Goal: Task Accomplishment & Management: Manage account settings

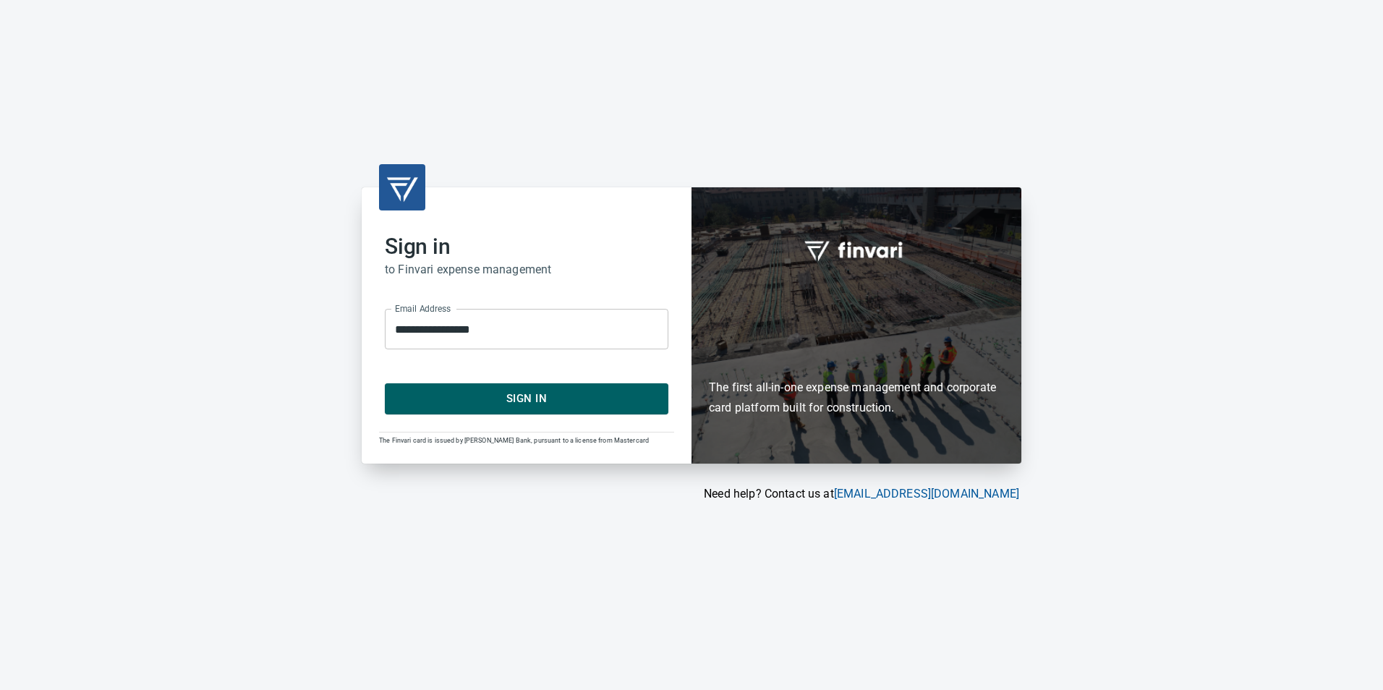
click at [467, 396] on span "Sign In" at bounding box center [527, 398] width 252 height 19
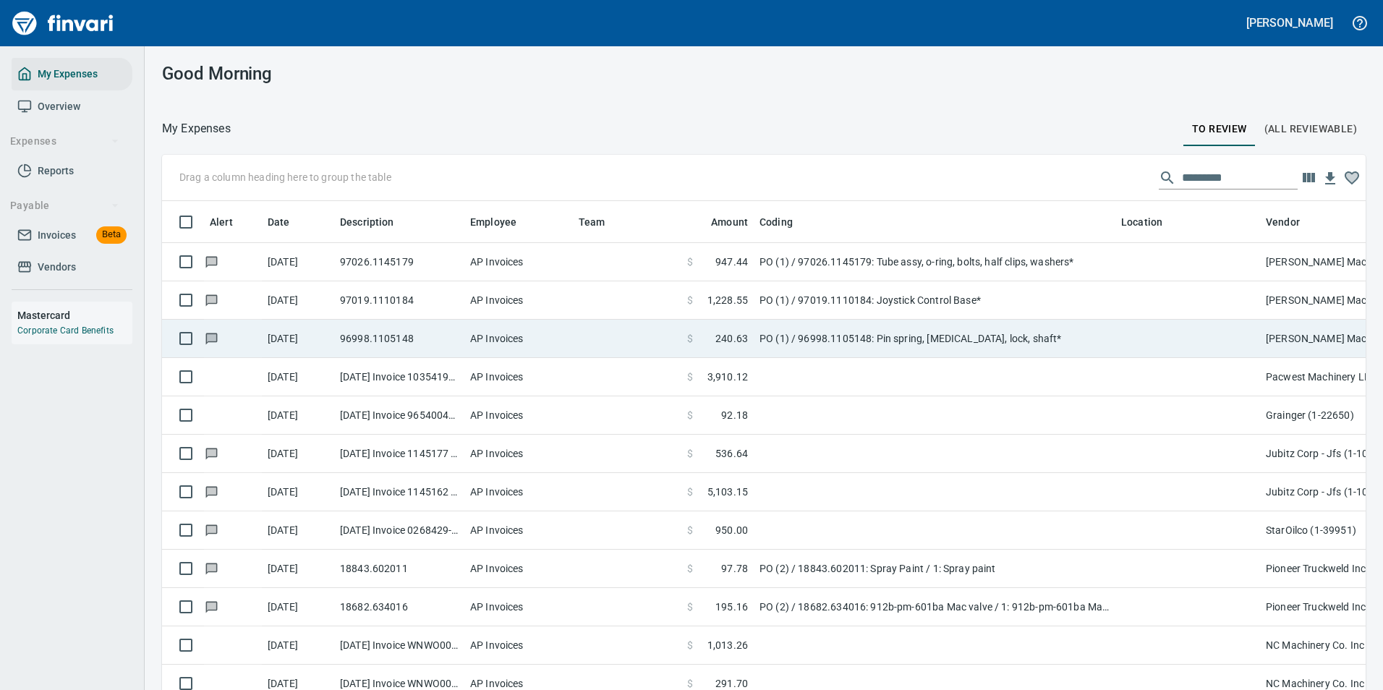
scroll to position [509, 1171]
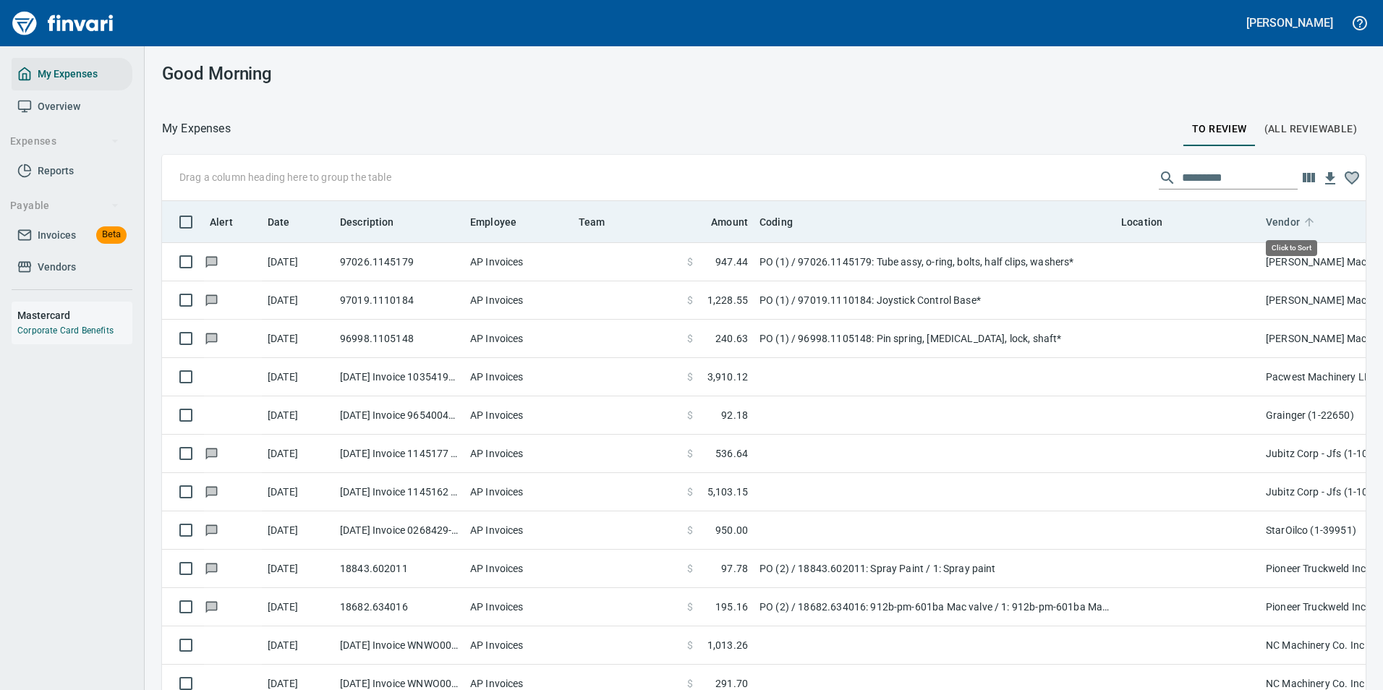
click at [1306, 220] on icon at bounding box center [1309, 222] width 9 height 9
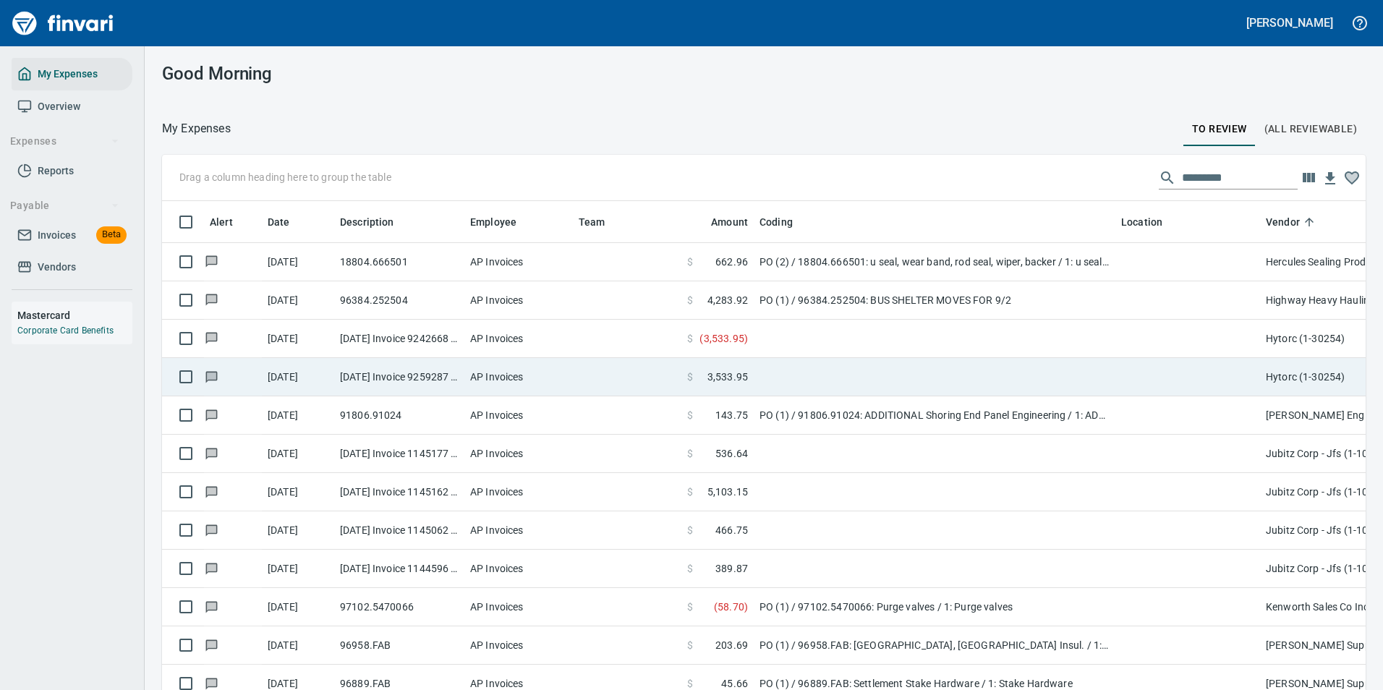
scroll to position [1881, 0]
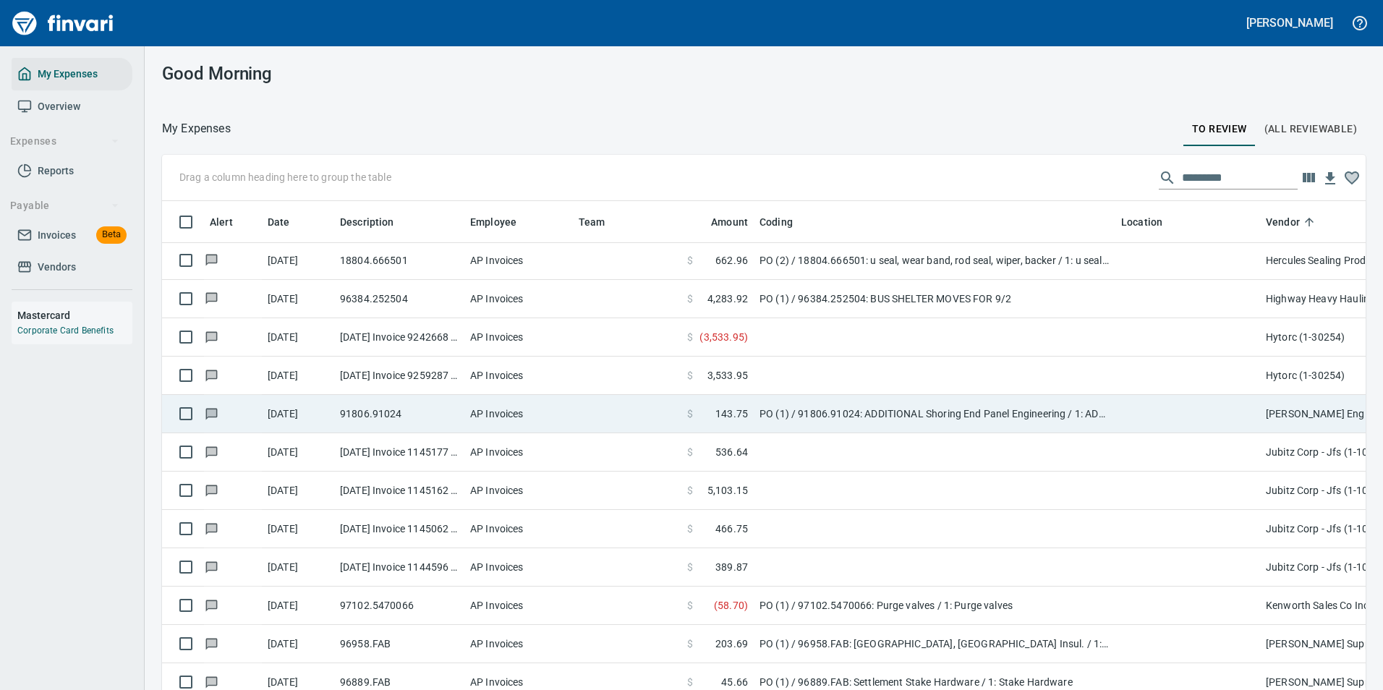
drag, startPoint x: 775, startPoint y: 375, endPoint x: 766, endPoint y: 375, distance: 8.7
click at [774, 375] on td at bounding box center [935, 376] width 362 height 38
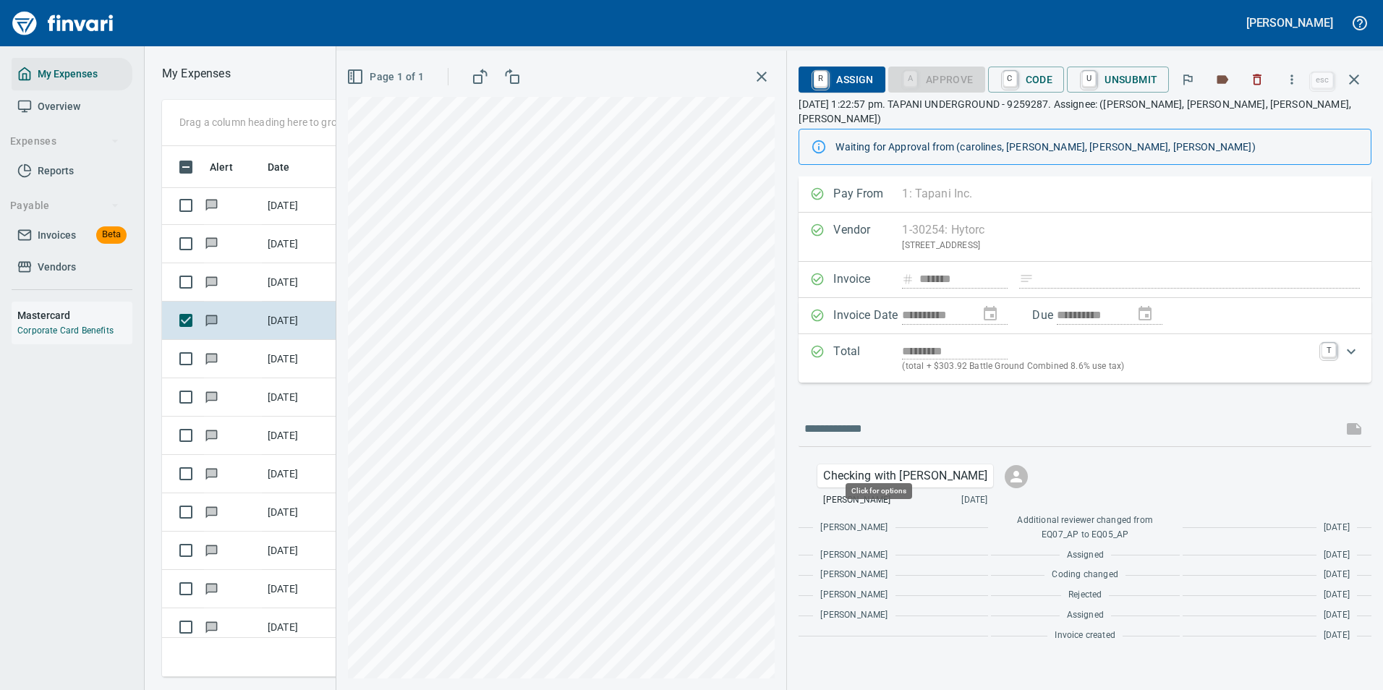
scroll to position [509, 820]
click at [1011, 75] on link "C" at bounding box center [1010, 80] width 14 height 16
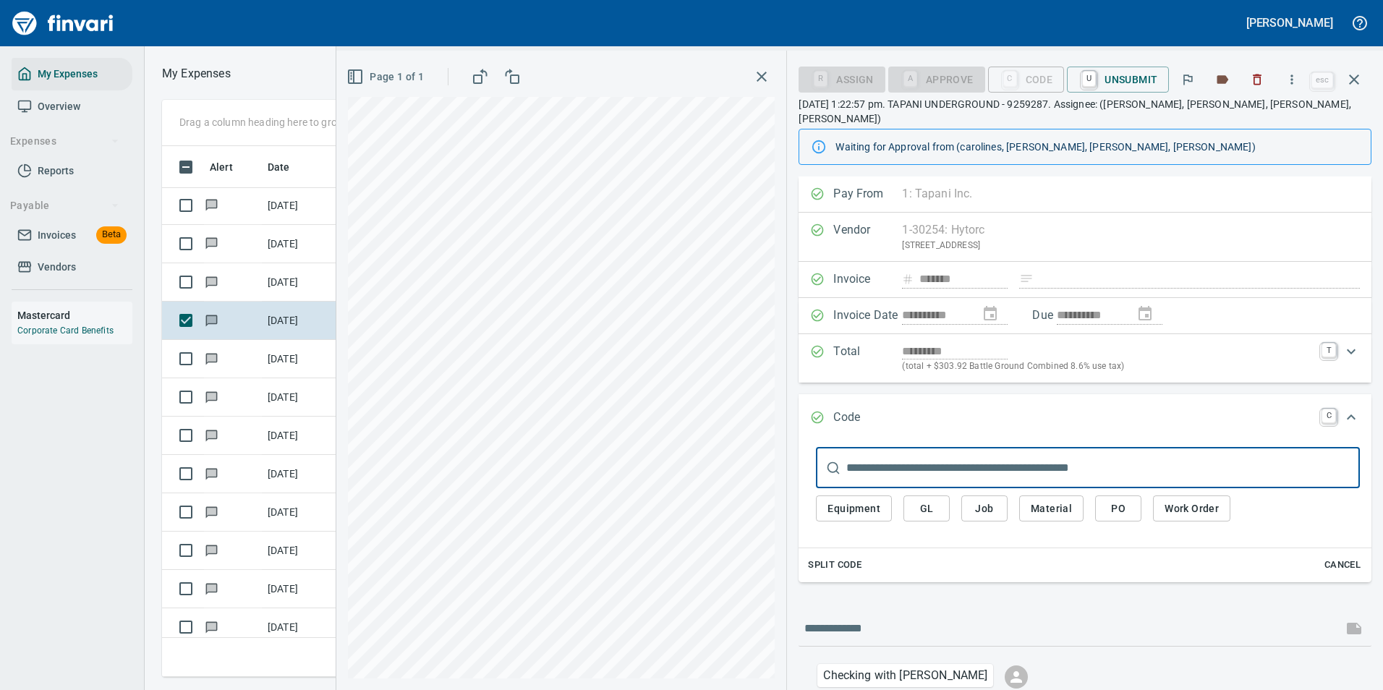
click at [930, 500] on span "GL" at bounding box center [926, 509] width 23 height 18
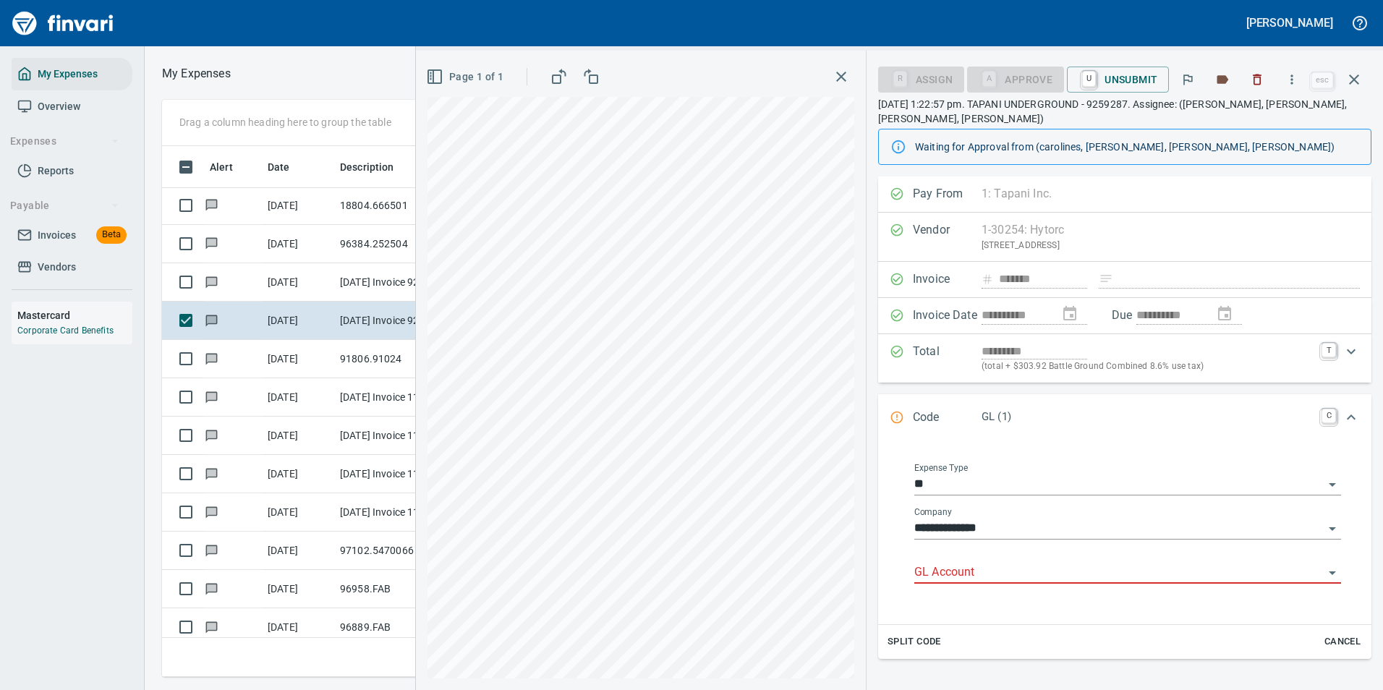
click at [946, 565] on input "GL Account" at bounding box center [1118, 573] width 409 height 20
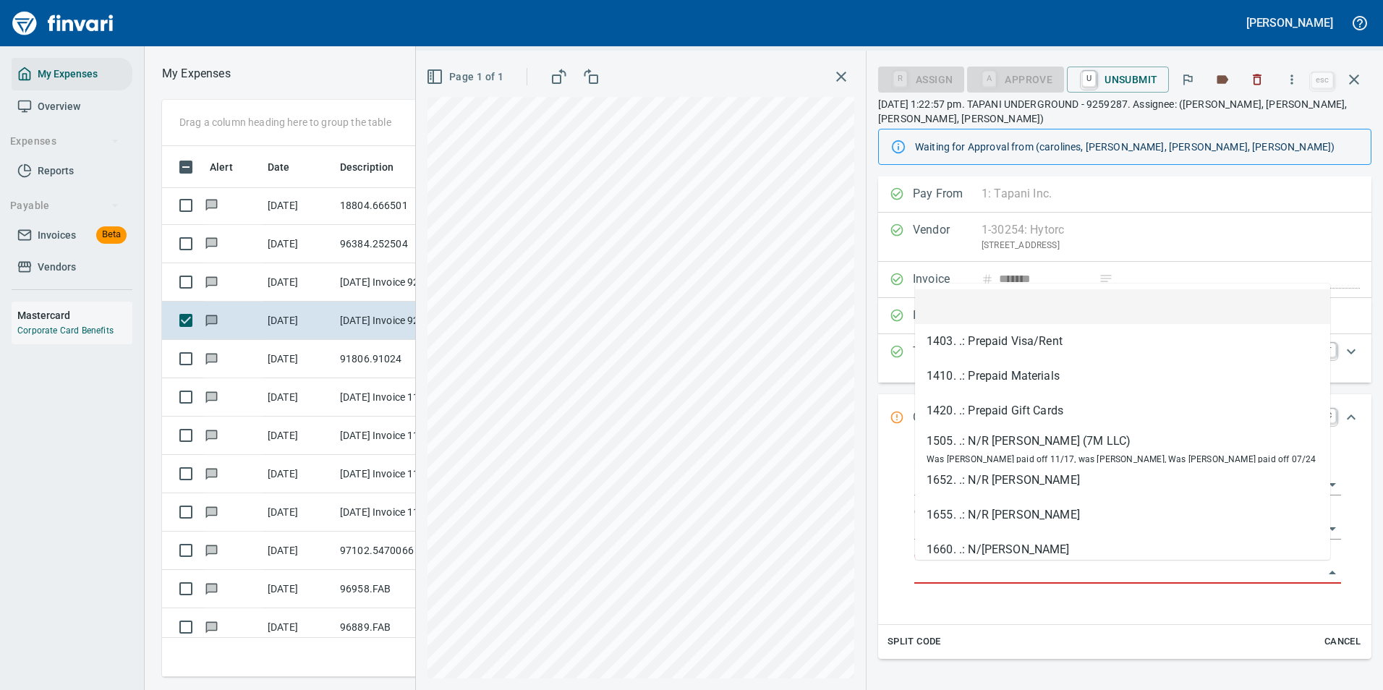
type input "*"
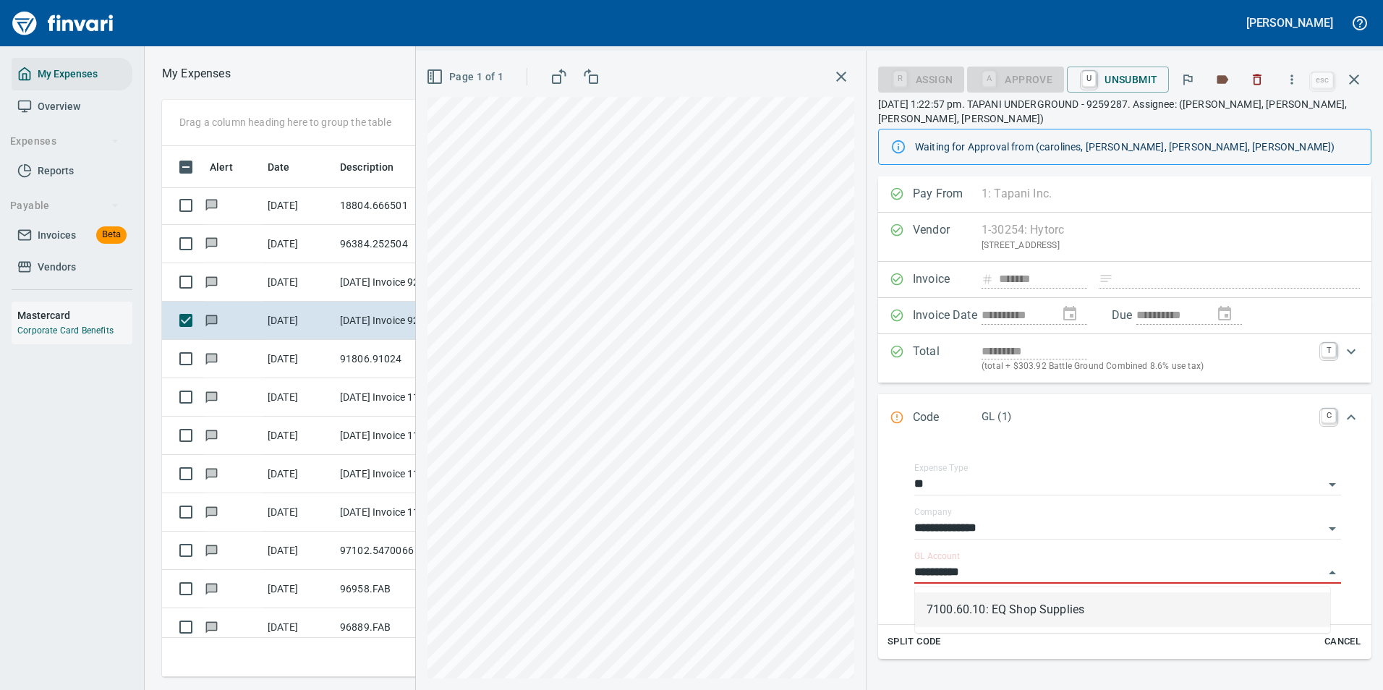
drag, startPoint x: 942, startPoint y: 607, endPoint x: 924, endPoint y: 588, distance: 26.1
click at [942, 605] on li "7100.60.10: EQ Shop Supplies" at bounding box center [1122, 609] width 415 height 35
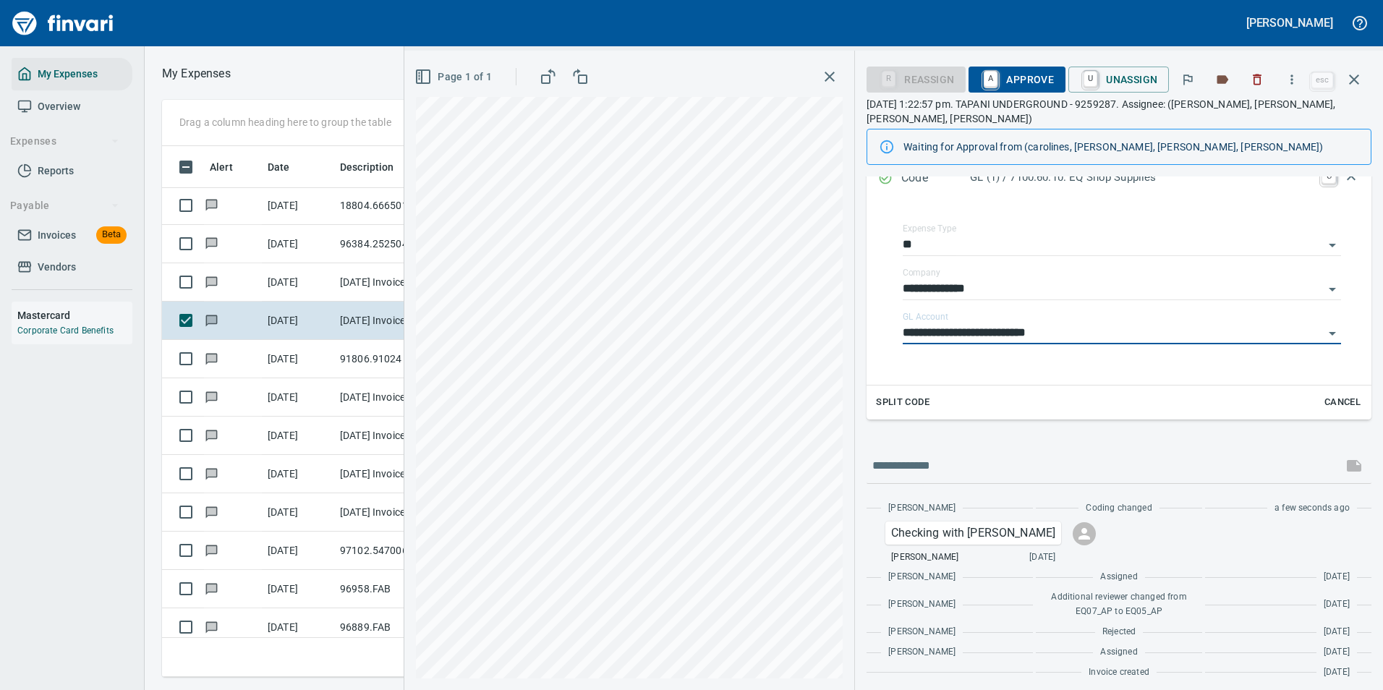
scroll to position [247, 0]
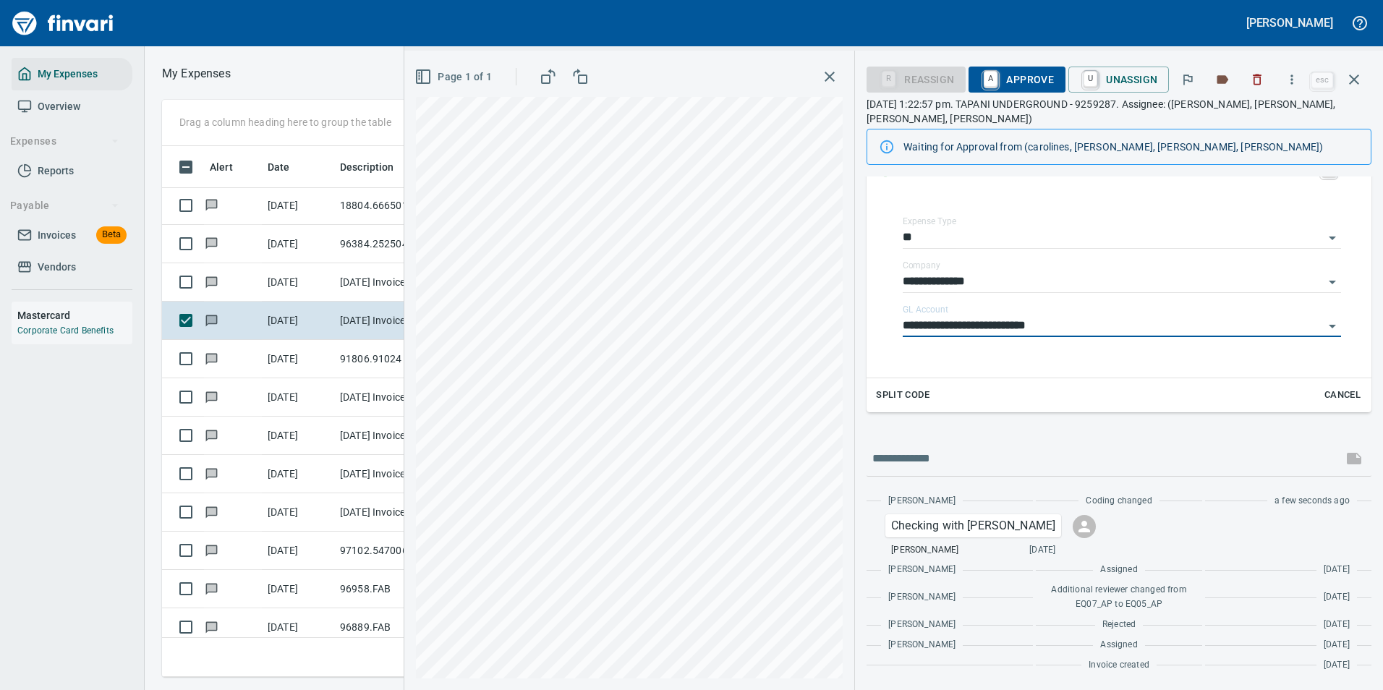
type input "**********"
click at [941, 461] on input "text" at bounding box center [1104, 458] width 464 height 23
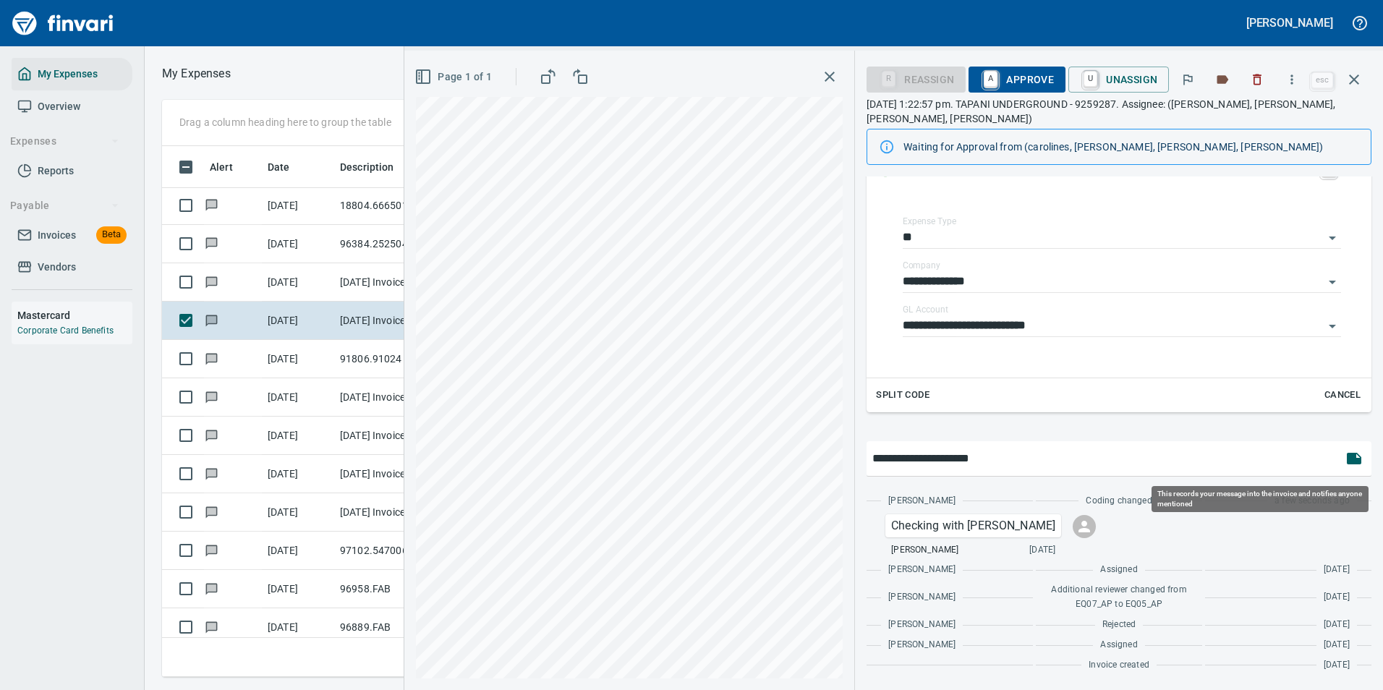
type input "**********"
click at [1347, 460] on icon "button" at bounding box center [1354, 459] width 14 height 12
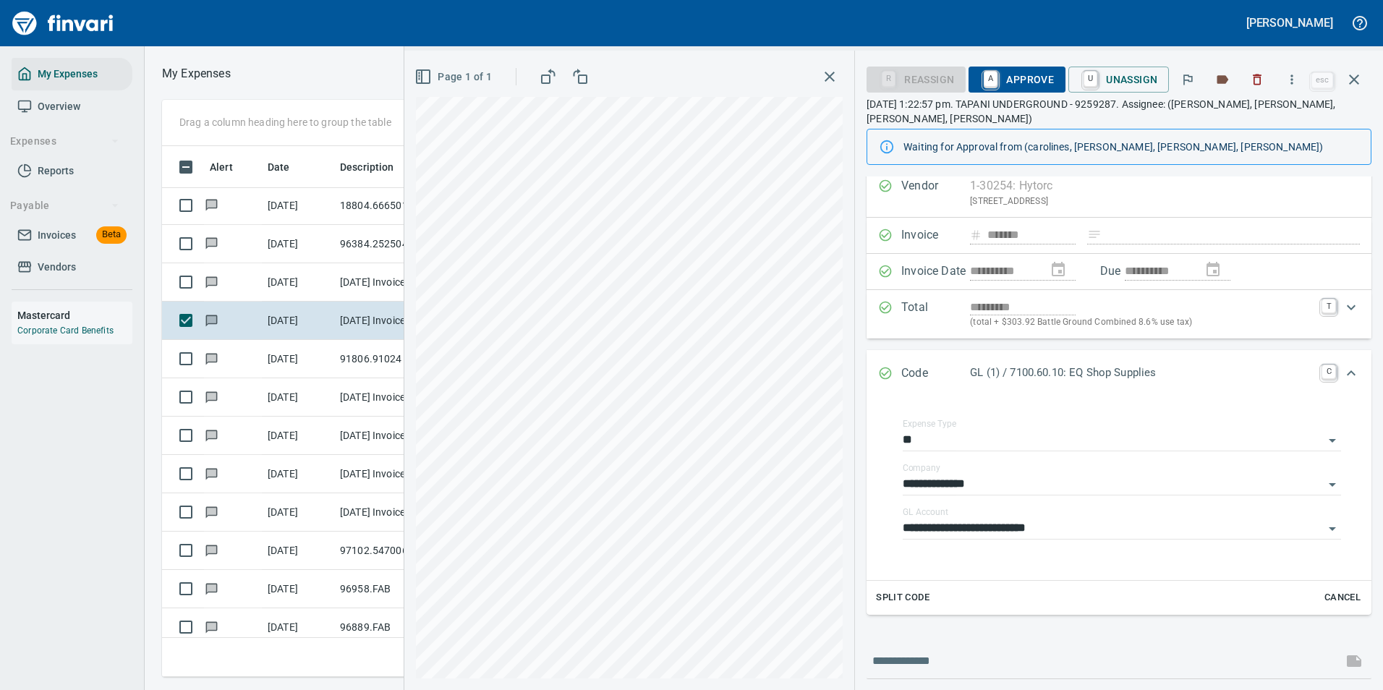
scroll to position [0, 0]
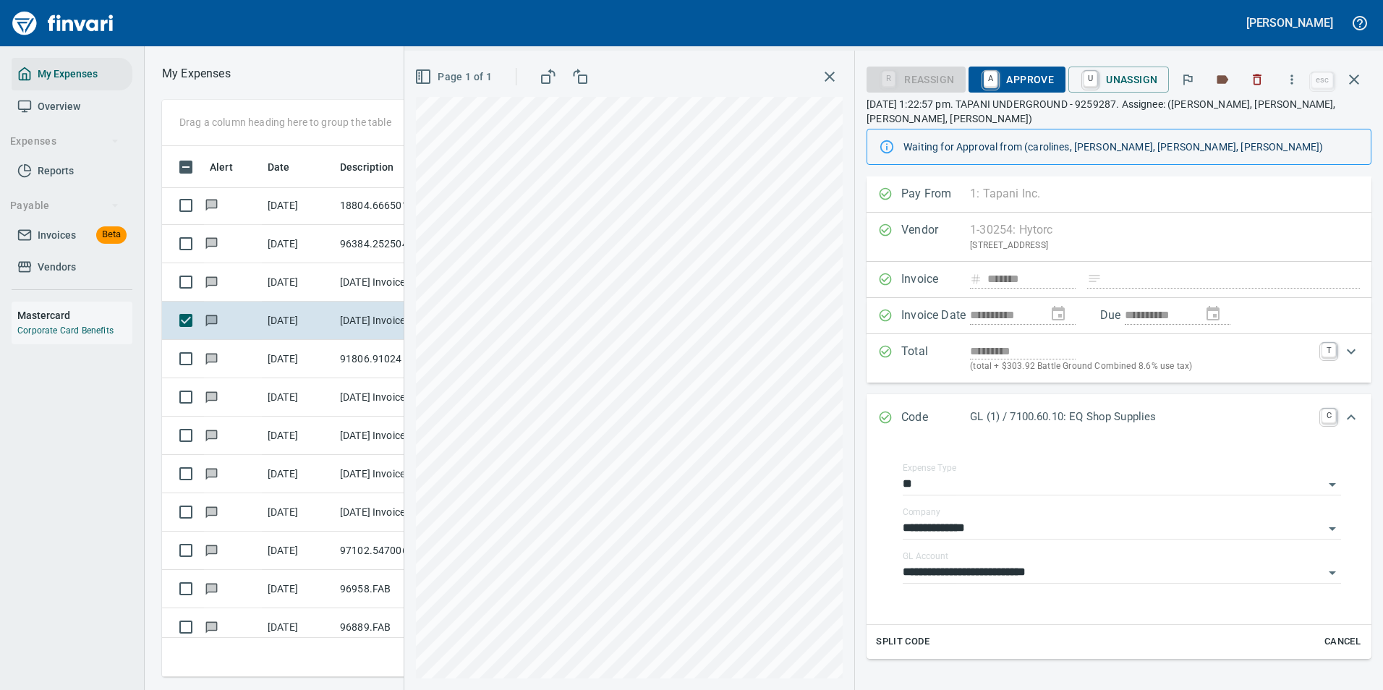
drag, startPoint x: 1014, startPoint y: 81, endPoint x: 1000, endPoint y: 170, distance: 90.0
click at [1014, 80] on span "A Approve" at bounding box center [1017, 79] width 74 height 25
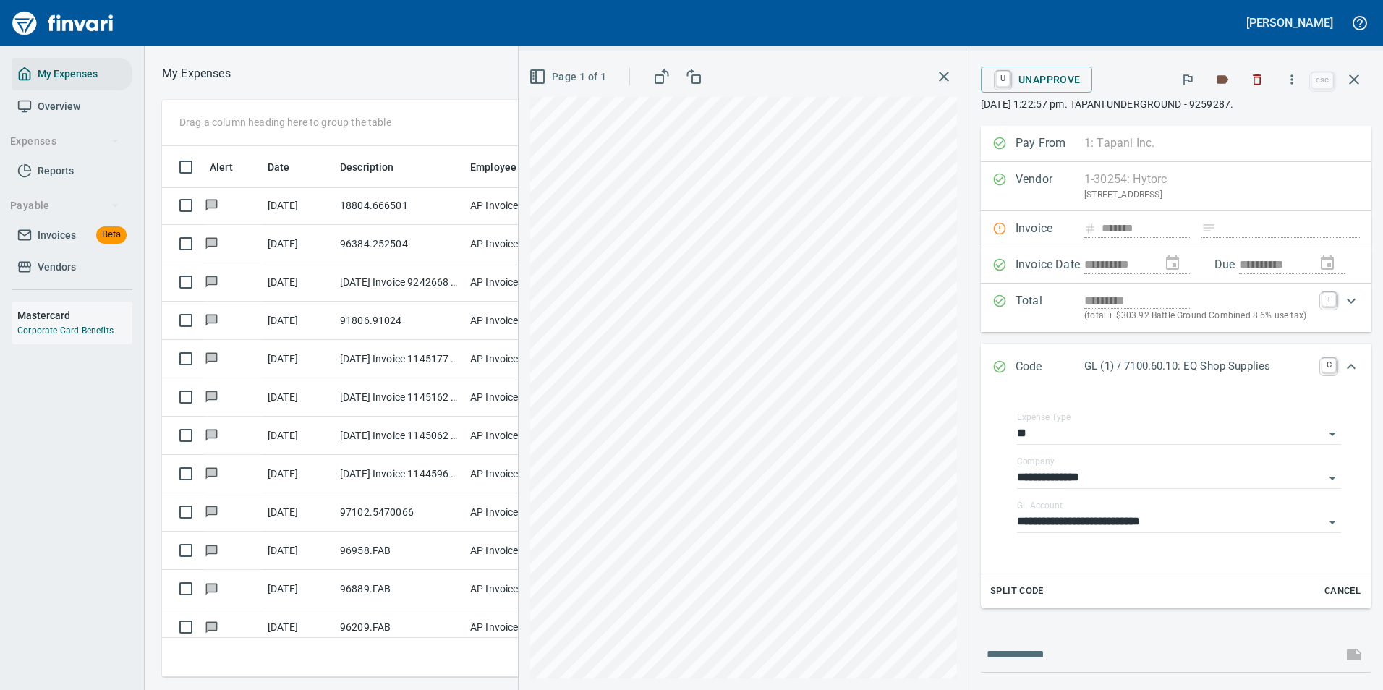
click at [1349, 80] on icon "button" at bounding box center [1354, 79] width 17 height 17
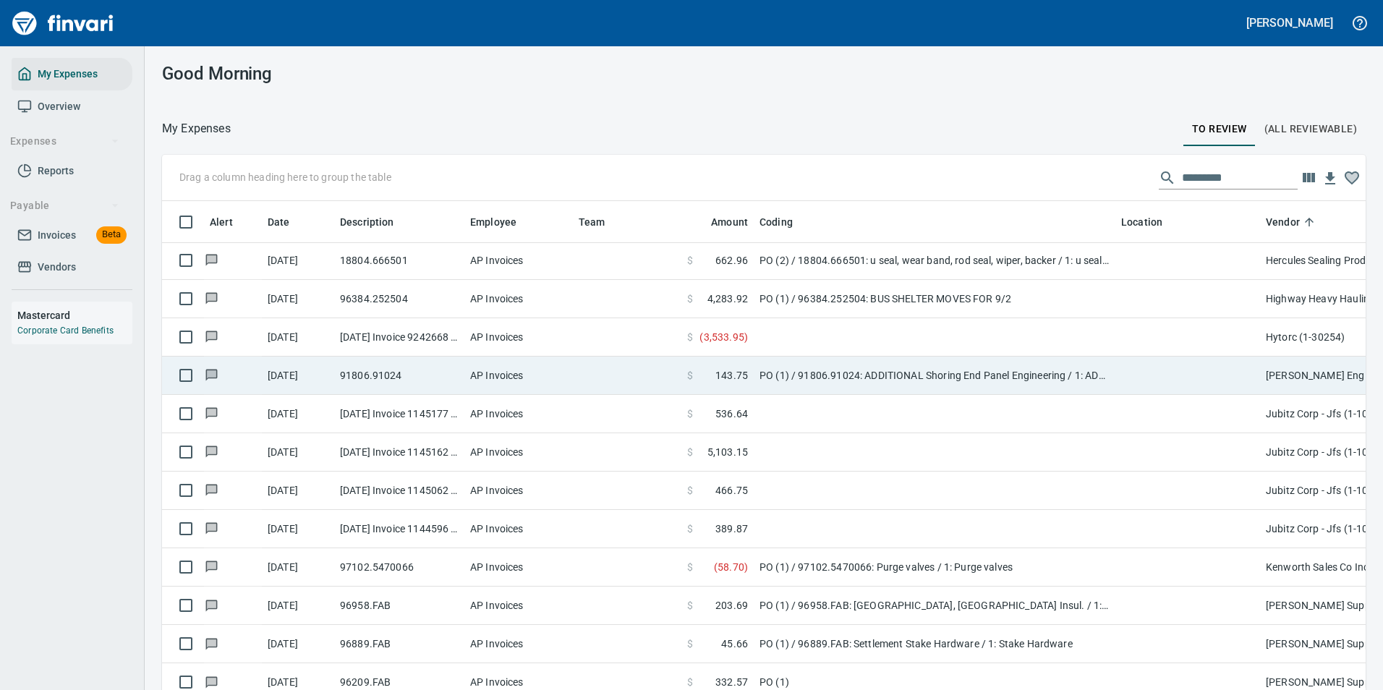
scroll to position [509, 1168]
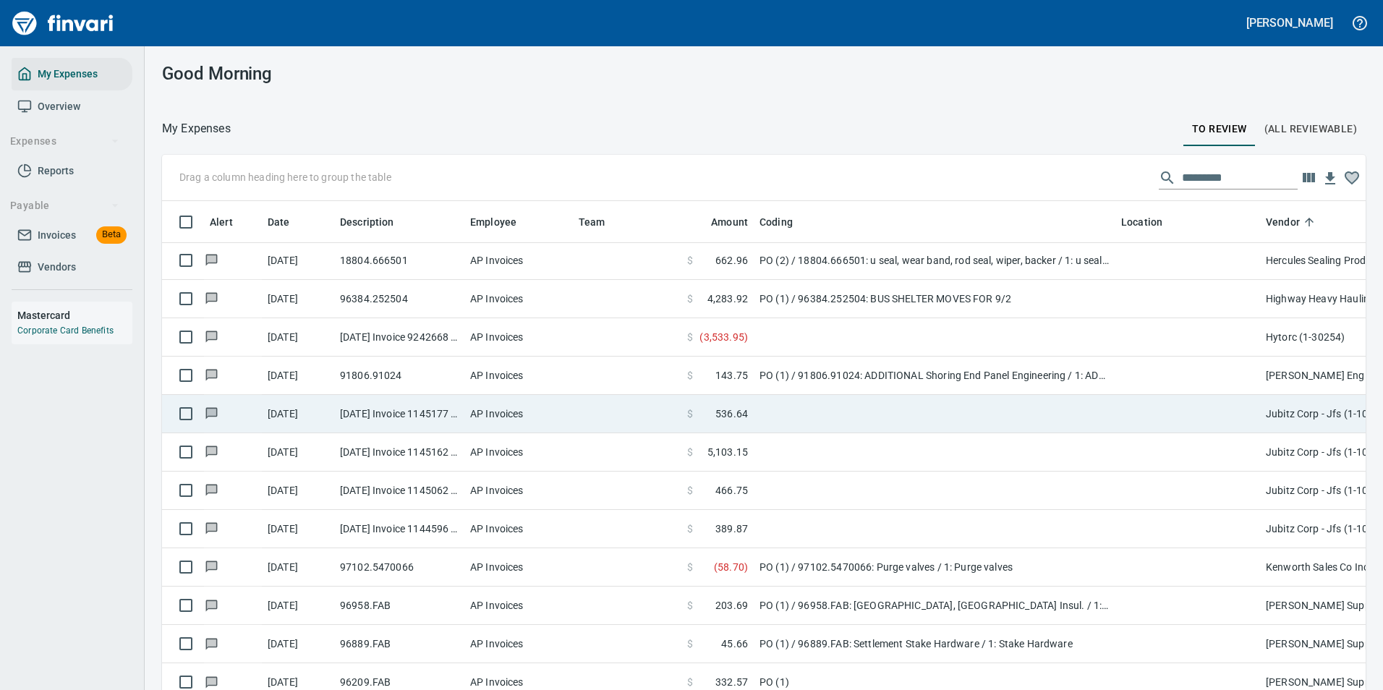
click at [1049, 339] on td at bounding box center [935, 337] width 362 height 38
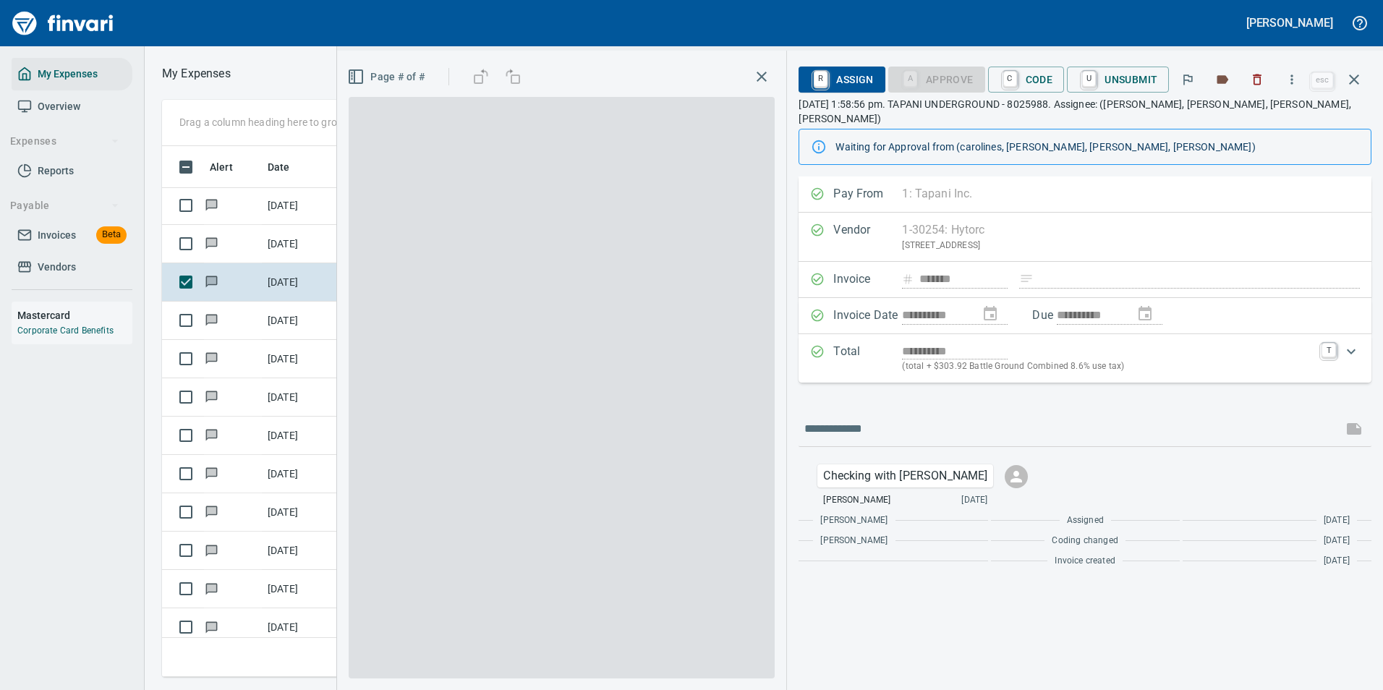
scroll to position [509, 820]
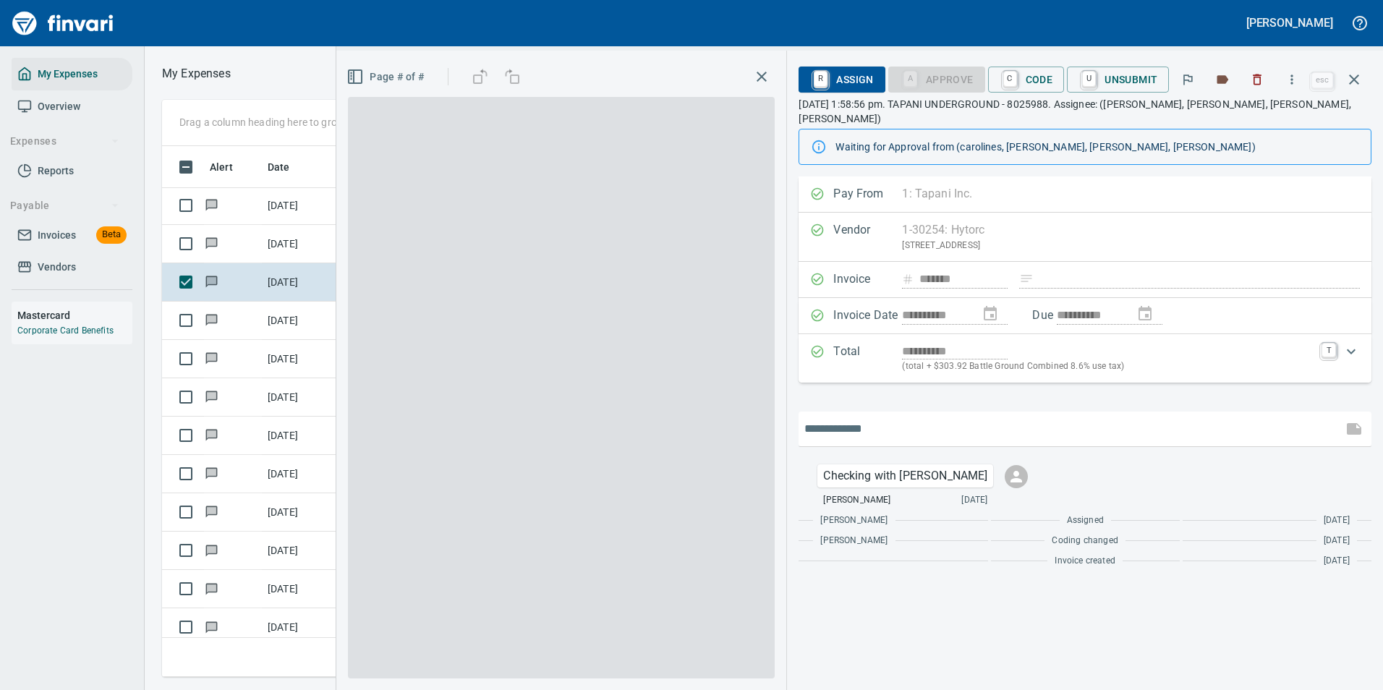
click at [846, 423] on input "text" at bounding box center [1070, 428] width 532 height 23
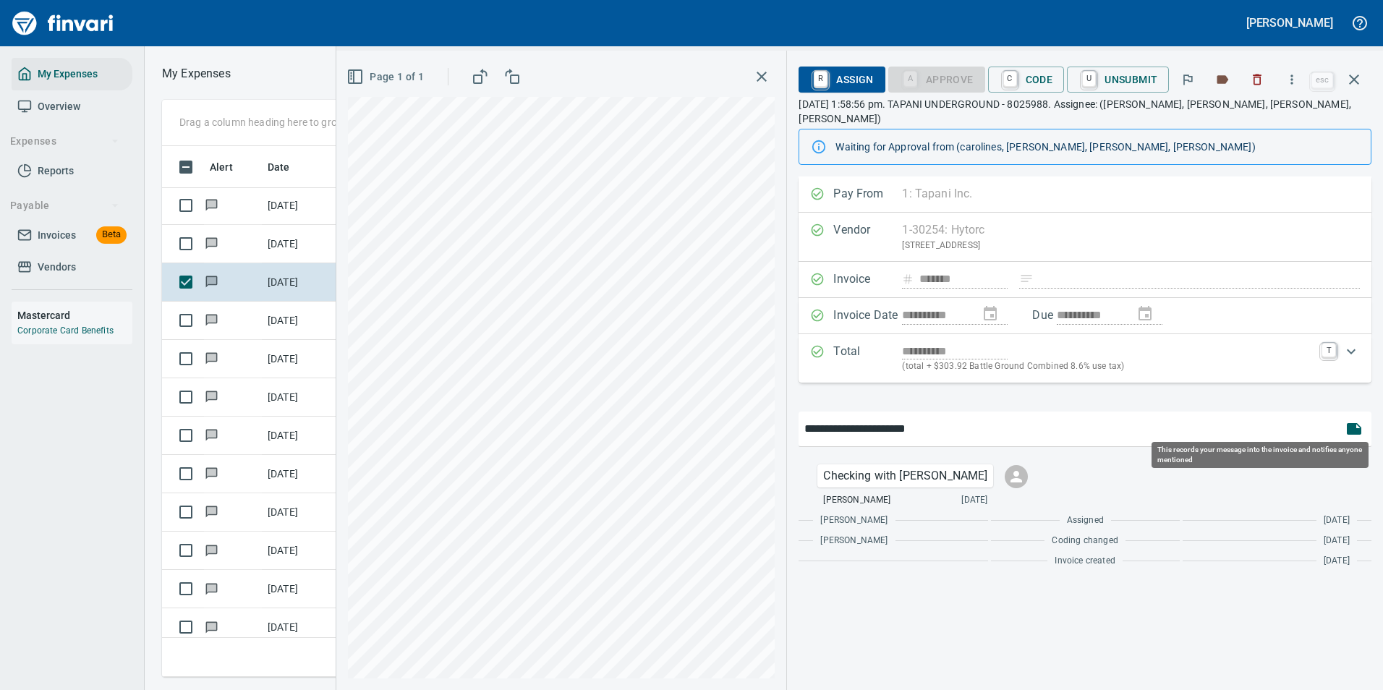
type input "**********"
click at [1350, 423] on icon "button" at bounding box center [1354, 429] width 14 height 12
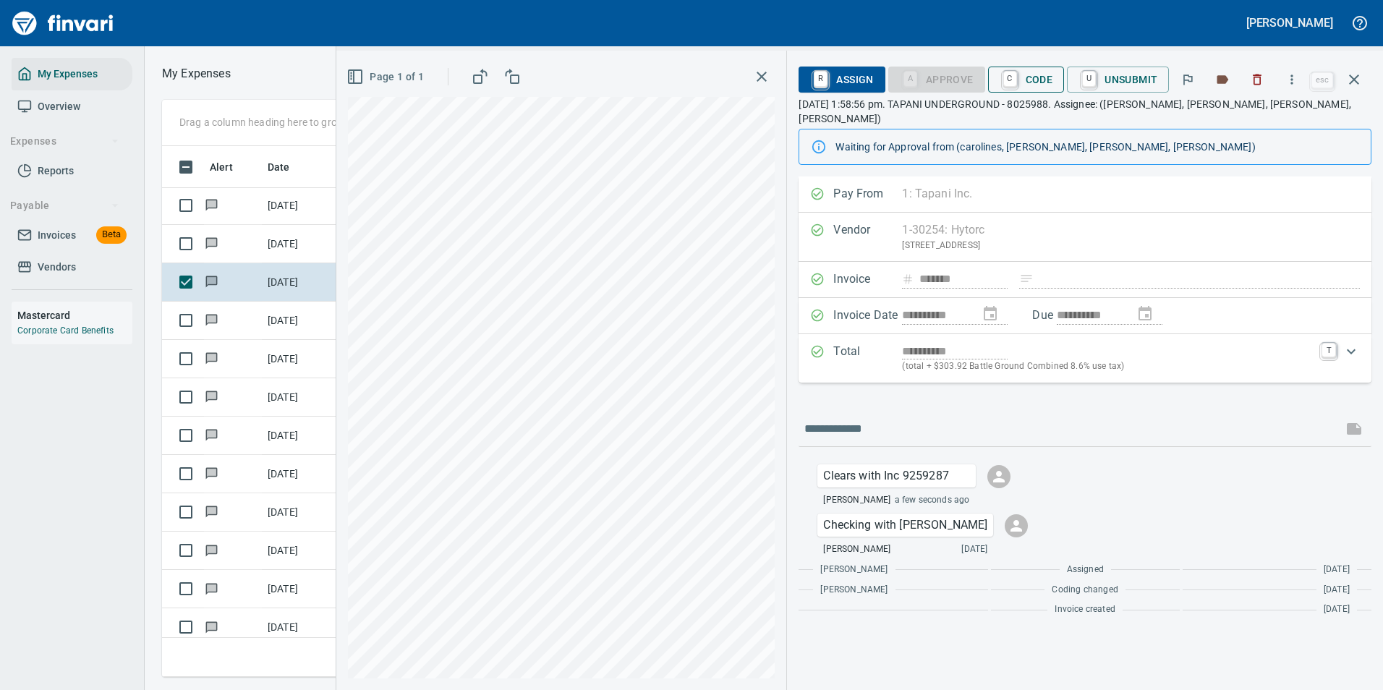
click at [1042, 79] on span "C Code" at bounding box center [1027, 79] width 54 height 25
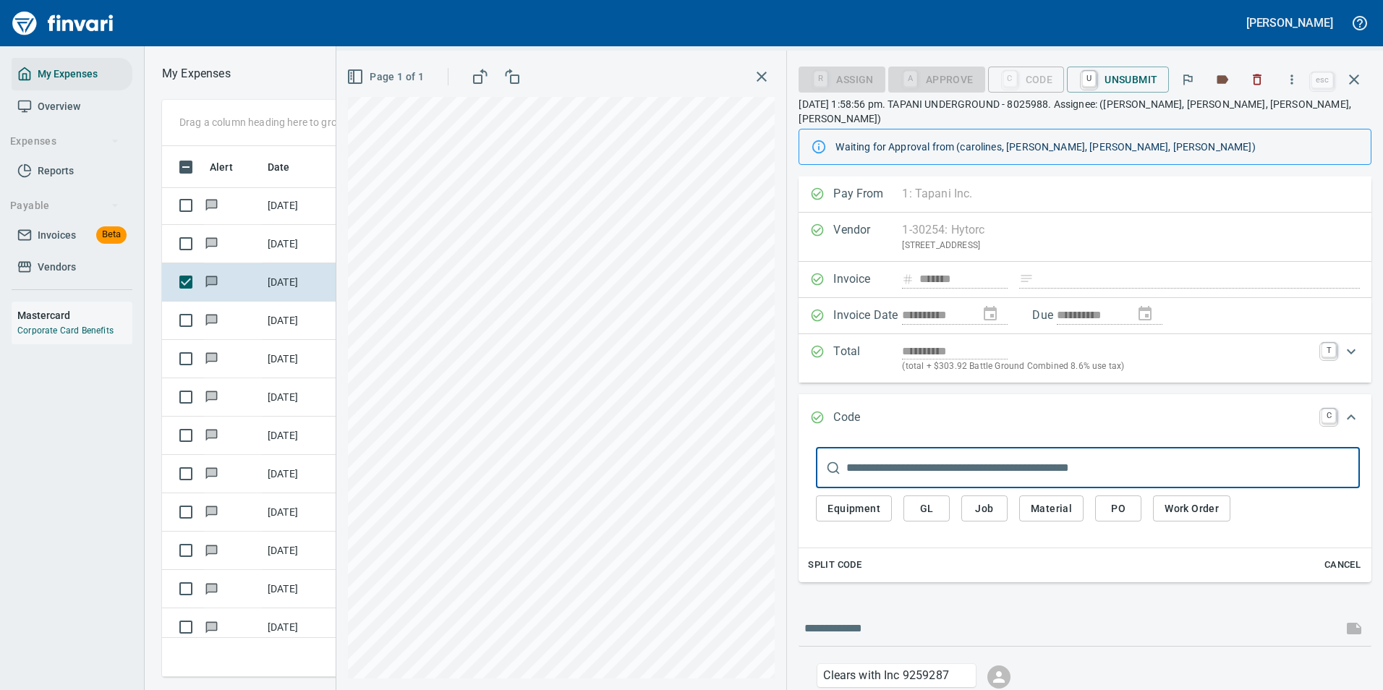
click at [916, 500] on span "GL" at bounding box center [926, 509] width 23 height 18
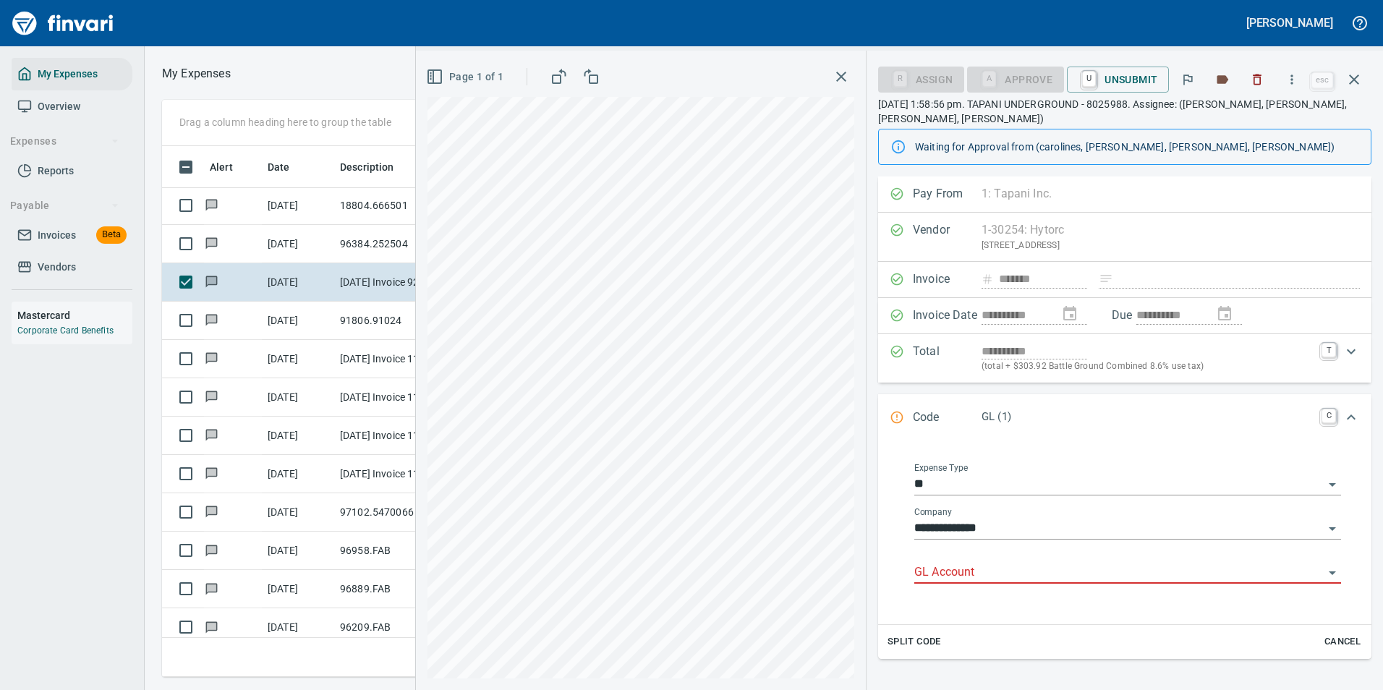
click at [934, 568] on input "GL Account" at bounding box center [1118, 573] width 409 height 20
drag, startPoint x: 959, startPoint y: 612, endPoint x: 953, endPoint y: 592, distance: 20.4
click at [957, 606] on li "7100.60.10: EQ Shop Supplies" at bounding box center [1122, 609] width 415 height 35
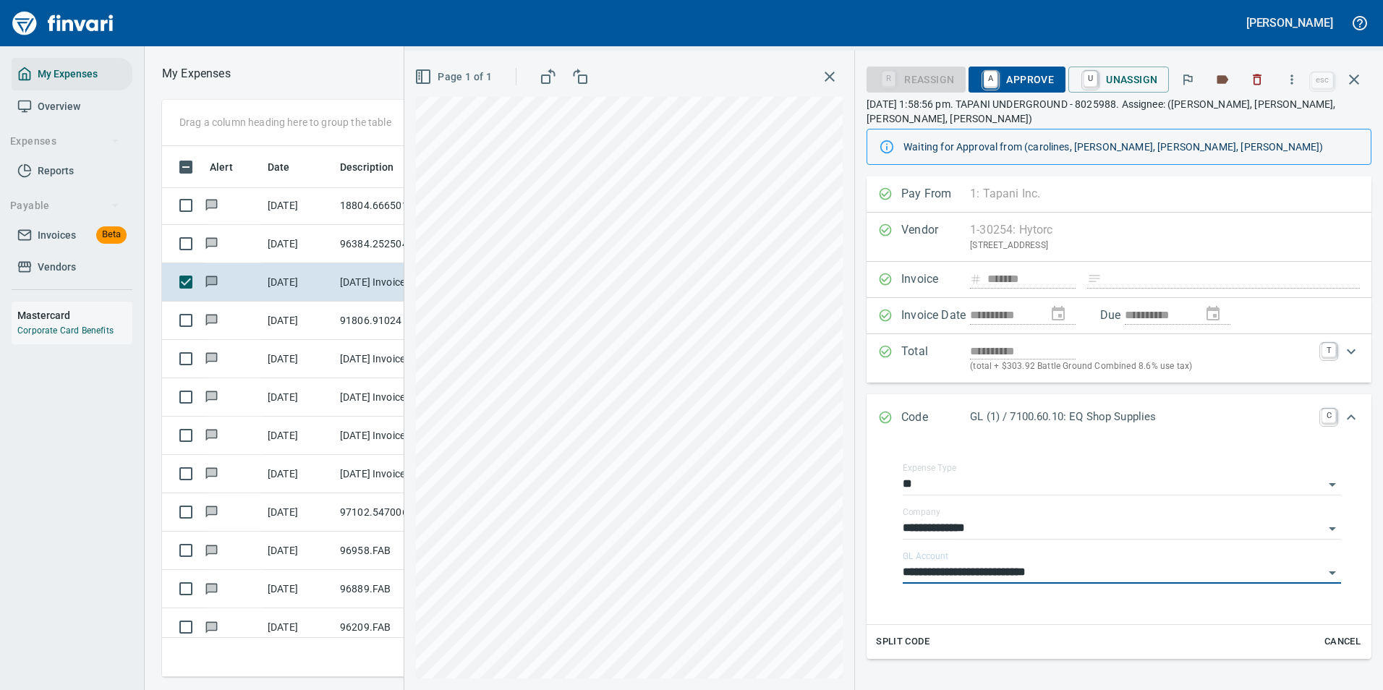
type input "**********"
click at [1031, 89] on span "A Approve" at bounding box center [1017, 79] width 74 height 25
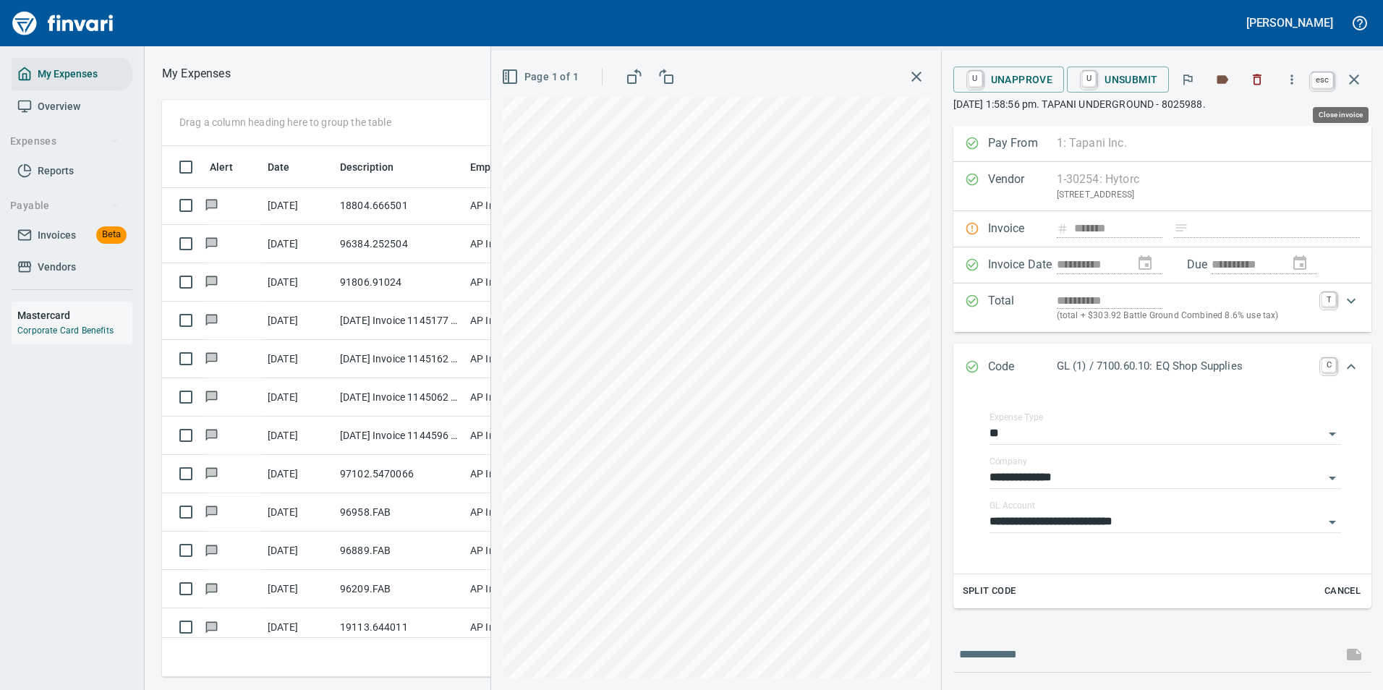
click at [1351, 79] on icon "button" at bounding box center [1354, 79] width 17 height 17
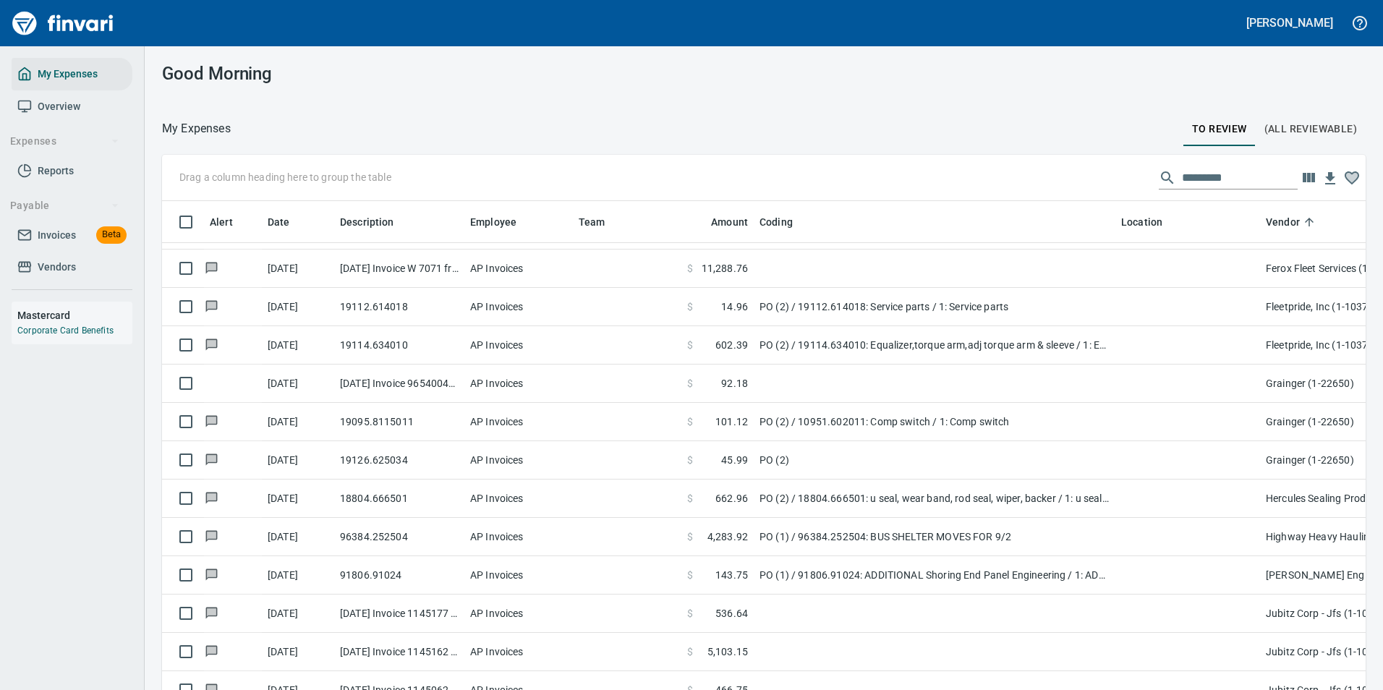
scroll to position [1374, 0]
